Goal: Task Accomplishment & Management: Manage account settings

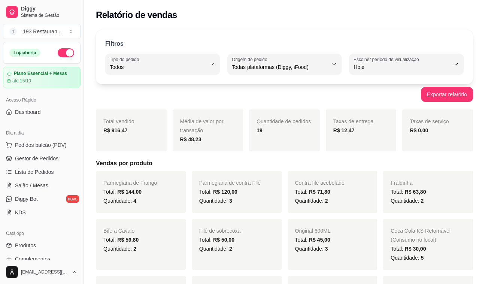
select select "ALL"
select select "0"
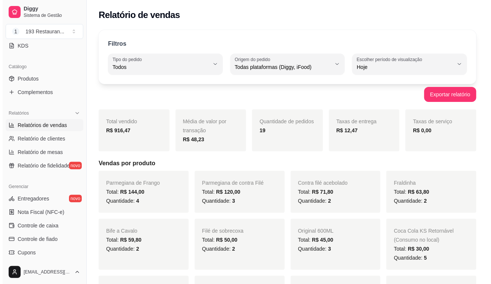
scroll to position [50, 0]
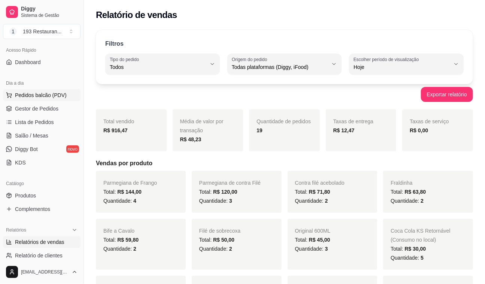
click at [54, 95] on span "Pedidos balcão (PDV)" at bounding box center [41, 94] width 52 height 7
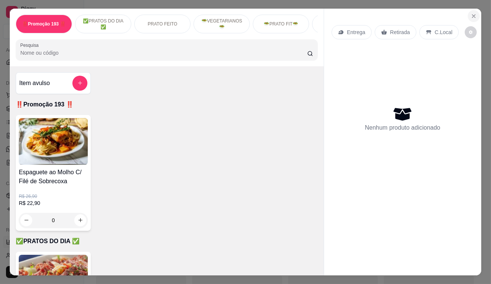
click at [470, 15] on icon "Close" at bounding box center [473, 16] width 6 height 6
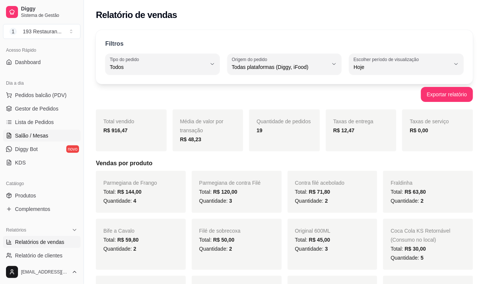
click at [40, 135] on span "Salão / Mesas" at bounding box center [31, 135] width 33 height 7
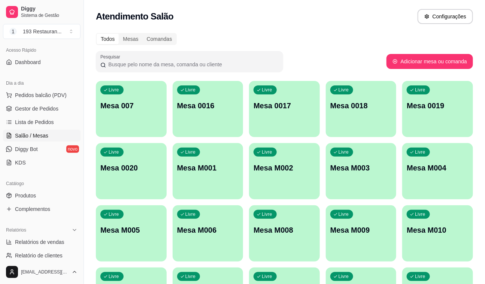
click at [131, 114] on div "Livre Mesa 007" at bounding box center [131, 104] width 71 height 47
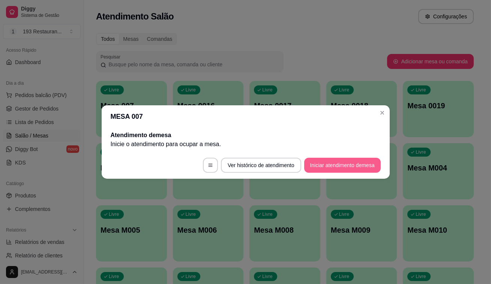
click at [328, 165] on button "Iniciar atendimento de mesa" at bounding box center [342, 165] width 76 height 15
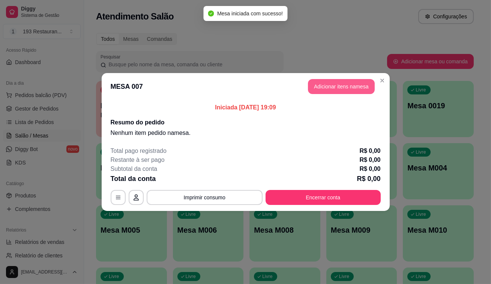
click at [346, 88] on button "Adicionar itens na mesa" at bounding box center [341, 86] width 67 height 15
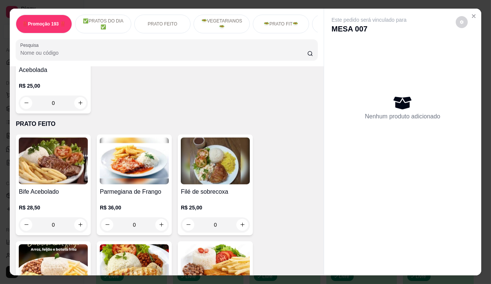
scroll to position [307, 0]
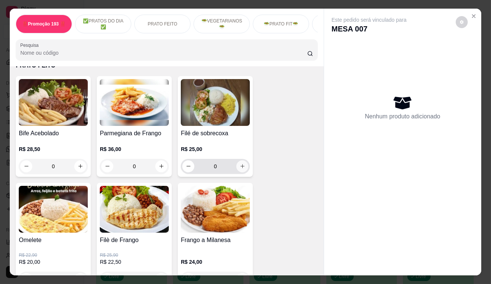
click at [242, 169] on icon "increase-product-quantity" at bounding box center [243, 166] width 6 height 6
click at [242, 169] on button "increase-product-quantity" at bounding box center [242, 166] width 12 height 12
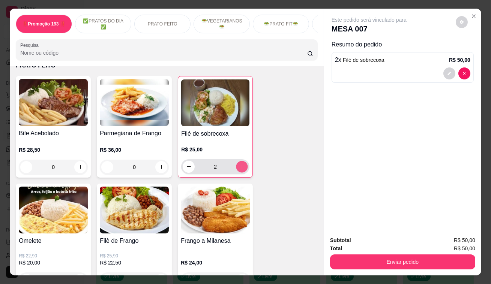
click at [242, 169] on button "increase-product-quantity" at bounding box center [242, 167] width 12 height 12
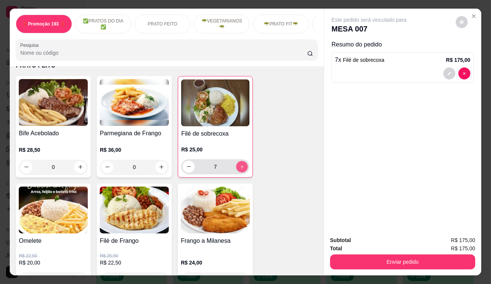
click at [242, 169] on button "increase-product-quantity" at bounding box center [242, 167] width 12 height 12
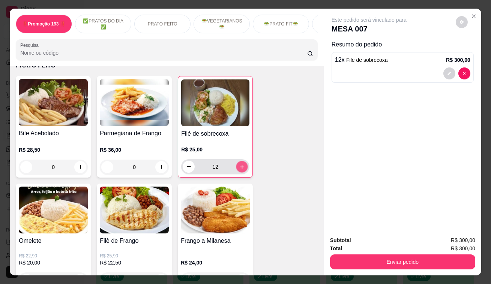
click at [242, 169] on button "increase-product-quantity" at bounding box center [242, 167] width 12 height 12
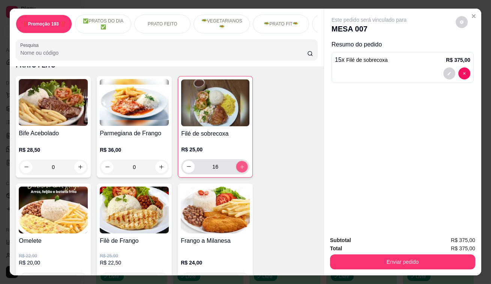
click at [242, 169] on button "increase-product-quantity" at bounding box center [242, 167] width 12 height 12
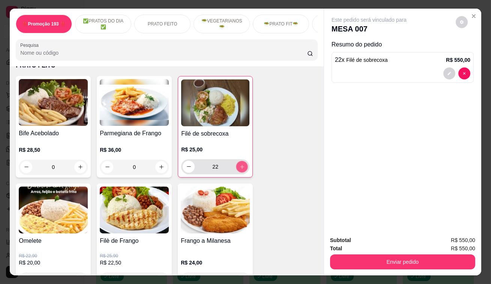
click at [242, 169] on button "increase-product-quantity" at bounding box center [242, 167] width 12 height 12
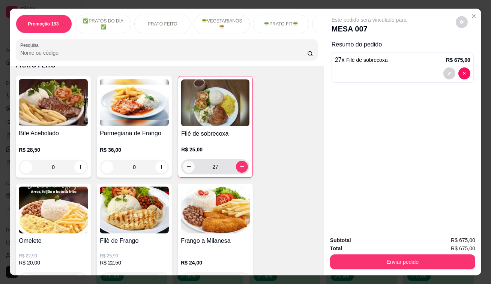
click at [187, 169] on icon "decrease-product-quantity" at bounding box center [189, 167] width 6 height 6
type input "24"
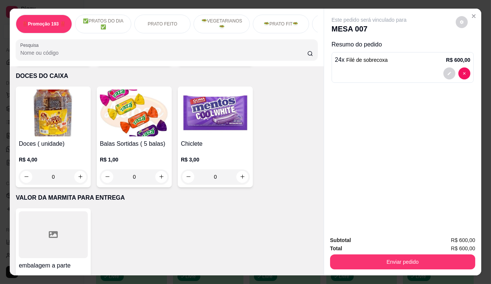
scroll to position [3925, 0]
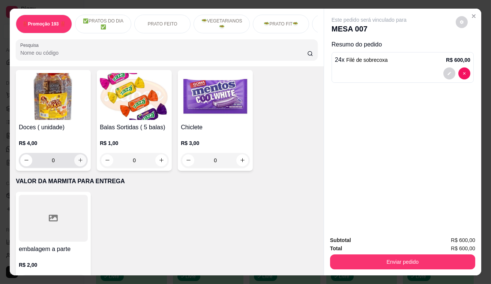
click at [78, 157] on icon "increase-product-quantity" at bounding box center [81, 160] width 6 height 6
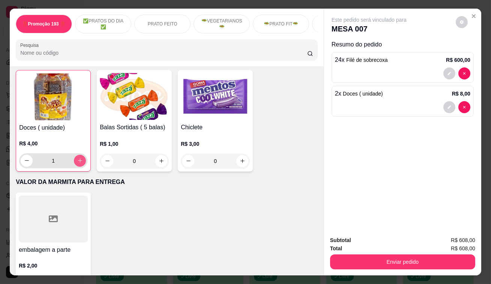
type input "2"
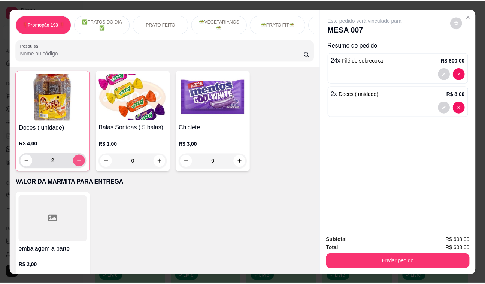
scroll to position [3925, 0]
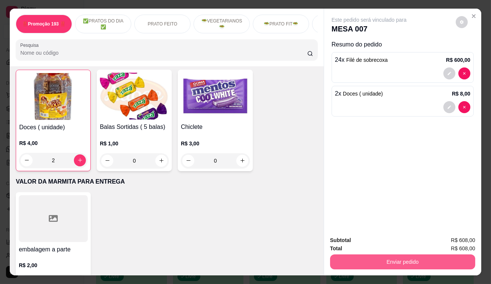
click at [384, 255] on button "Enviar pedido" at bounding box center [402, 262] width 145 height 15
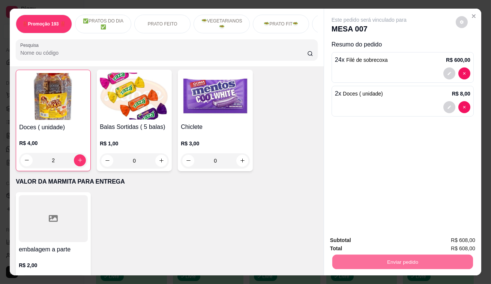
click at [457, 236] on button "Enviar pedido" at bounding box center [455, 241] width 42 height 14
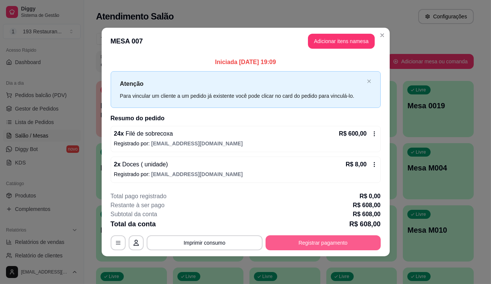
click at [333, 241] on button "Registrar pagamento" at bounding box center [322, 242] width 115 height 15
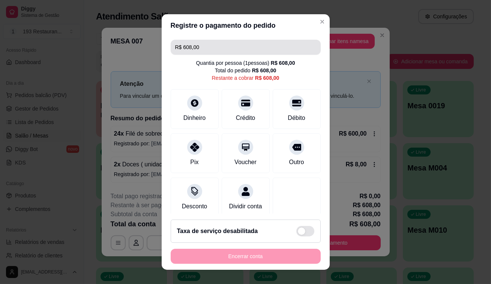
click at [210, 49] on input "R$ 608,00" at bounding box center [245, 47] width 141 height 15
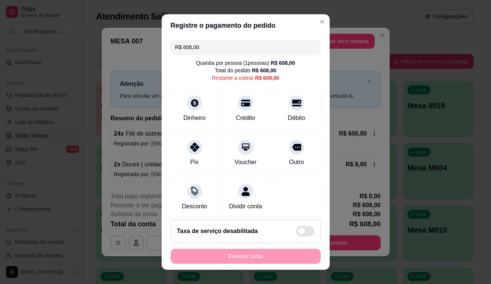
click at [210, 49] on input "R$ 608,00" at bounding box center [245, 47] width 141 height 15
click at [240, 100] on icon at bounding box center [245, 100] width 10 height 7
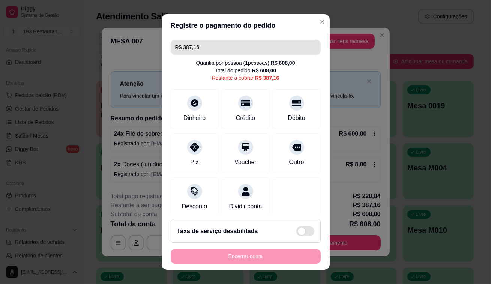
click at [221, 44] on input "R$ 387,16" at bounding box center [245, 47] width 141 height 15
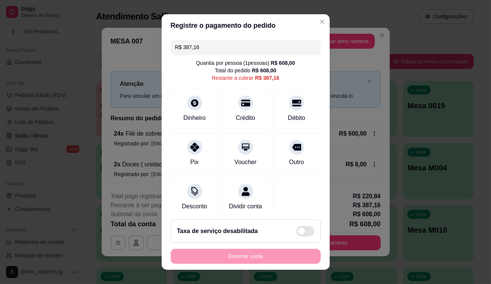
click at [221, 44] on input "R$ 387,16" at bounding box center [245, 47] width 141 height 15
click at [195, 152] on div "Pix" at bounding box center [194, 152] width 53 height 44
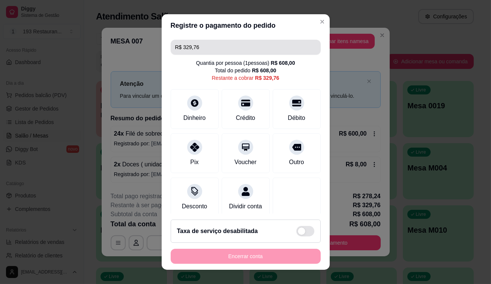
click at [229, 49] on input "R$ 329,76" at bounding box center [245, 47] width 141 height 15
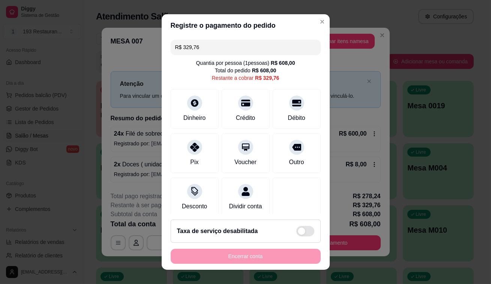
click at [229, 49] on input "R$ 329,76" at bounding box center [245, 47] width 141 height 15
click at [288, 102] on div at bounding box center [296, 101] width 16 height 16
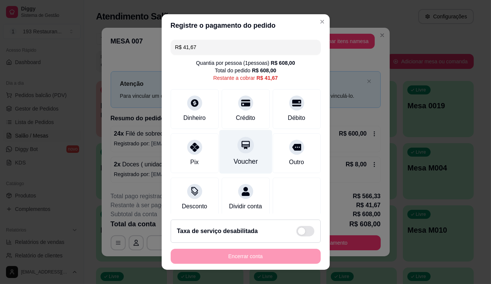
click at [247, 145] on div "Voucher" at bounding box center [245, 152] width 53 height 44
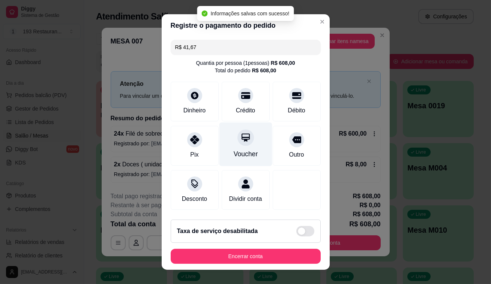
type input "R$ 0,00"
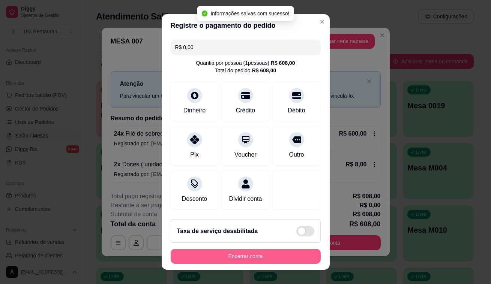
click at [235, 256] on button "Encerrar conta" at bounding box center [246, 256] width 150 height 15
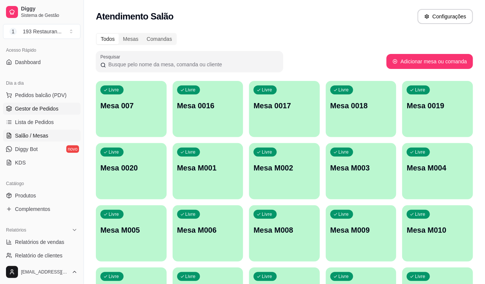
click at [50, 111] on span "Gestor de Pedidos" at bounding box center [36, 108] width 43 height 7
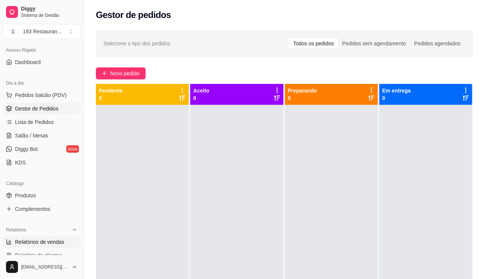
click at [62, 242] on span "Relatórios de vendas" at bounding box center [39, 241] width 49 height 7
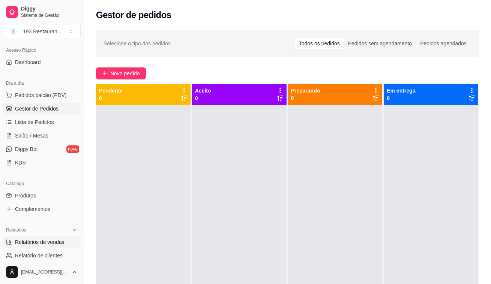
select select "ALL"
select select "0"
